Goal: Task Accomplishment & Management: Manage account settings

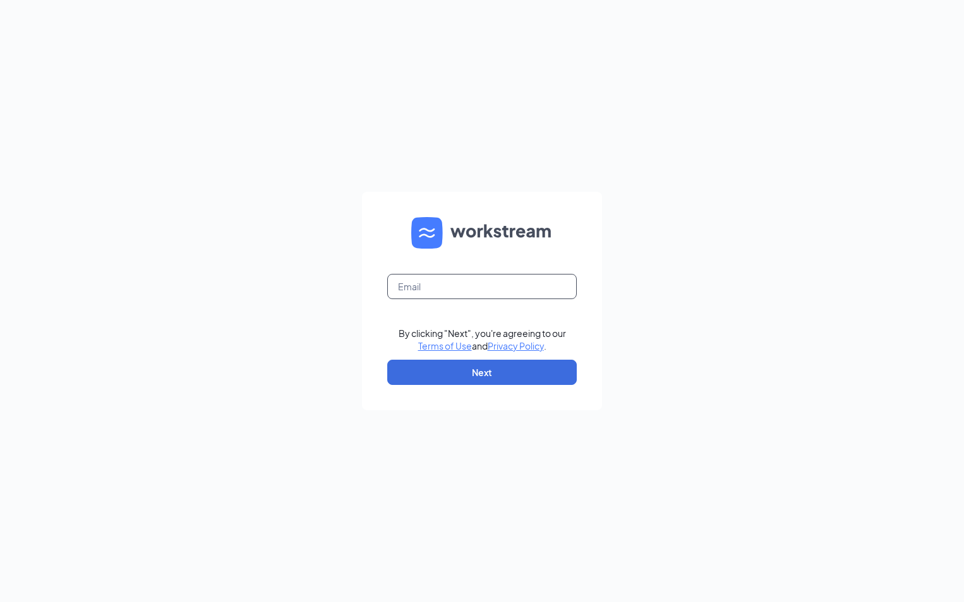
click at [447, 286] on input "text" at bounding box center [481, 286] width 189 height 25
type input "ljs70149@ljsilvers.com"
click at [464, 369] on button "Next" at bounding box center [481, 372] width 189 height 25
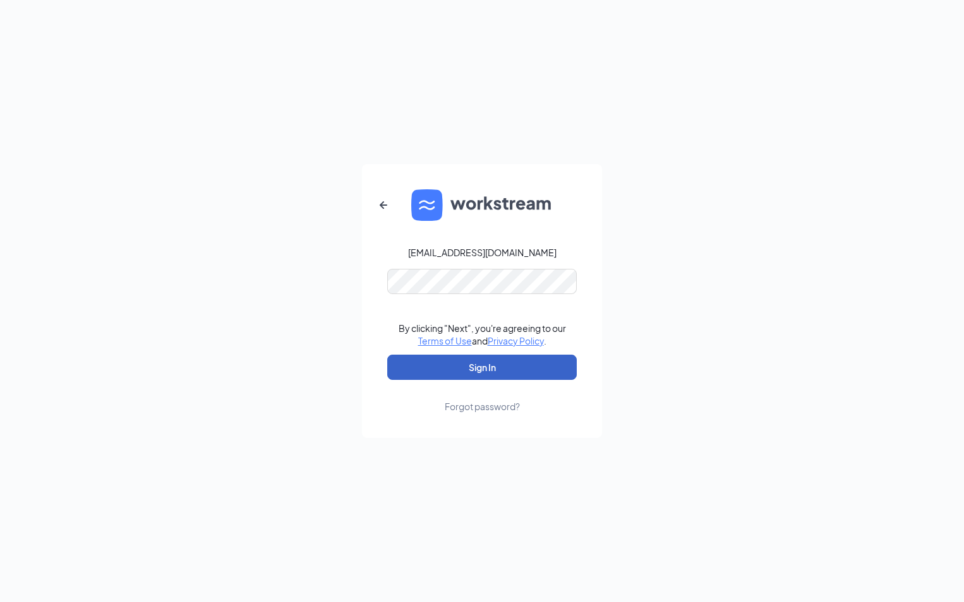
click at [440, 364] on button "Sign In" at bounding box center [481, 367] width 189 height 25
click at [497, 368] on button "Sign In" at bounding box center [481, 367] width 189 height 25
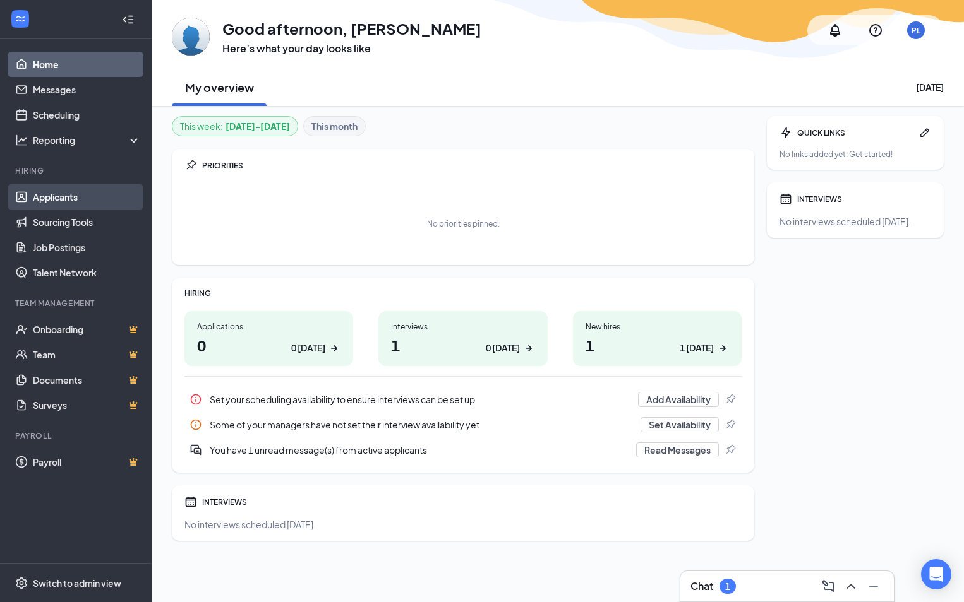
click at [55, 195] on link "Applicants" at bounding box center [87, 196] width 108 height 25
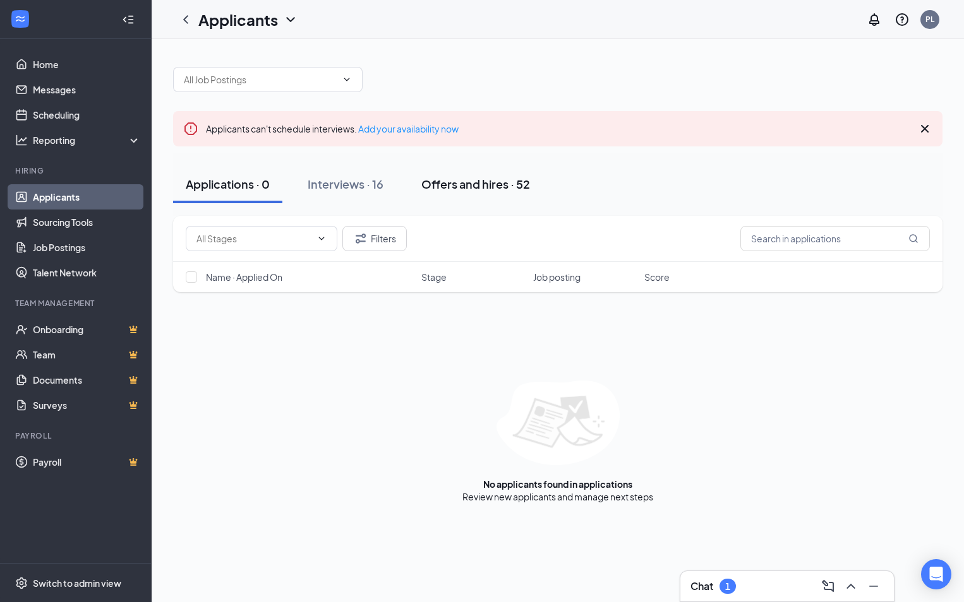
click at [460, 186] on div "Offers and hires · 52" at bounding box center [475, 184] width 109 height 16
